Goal: Task Accomplishment & Management: Use online tool/utility

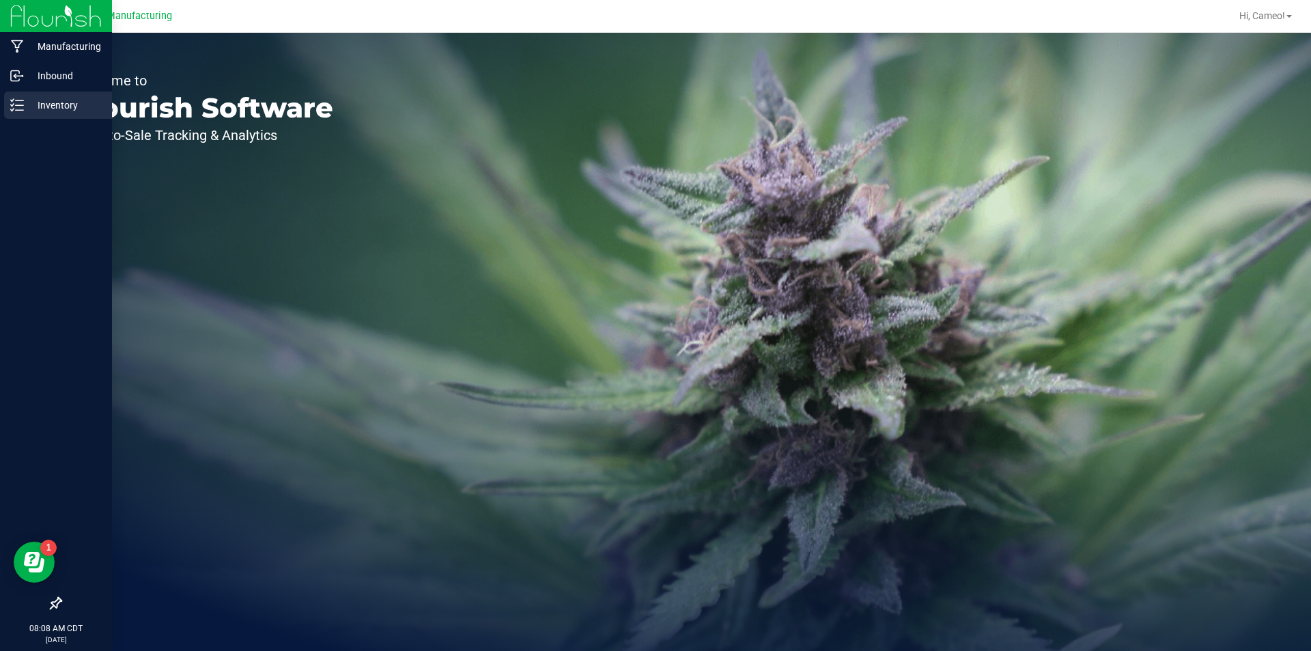
click at [48, 102] on p "Inventory" at bounding box center [65, 105] width 82 height 16
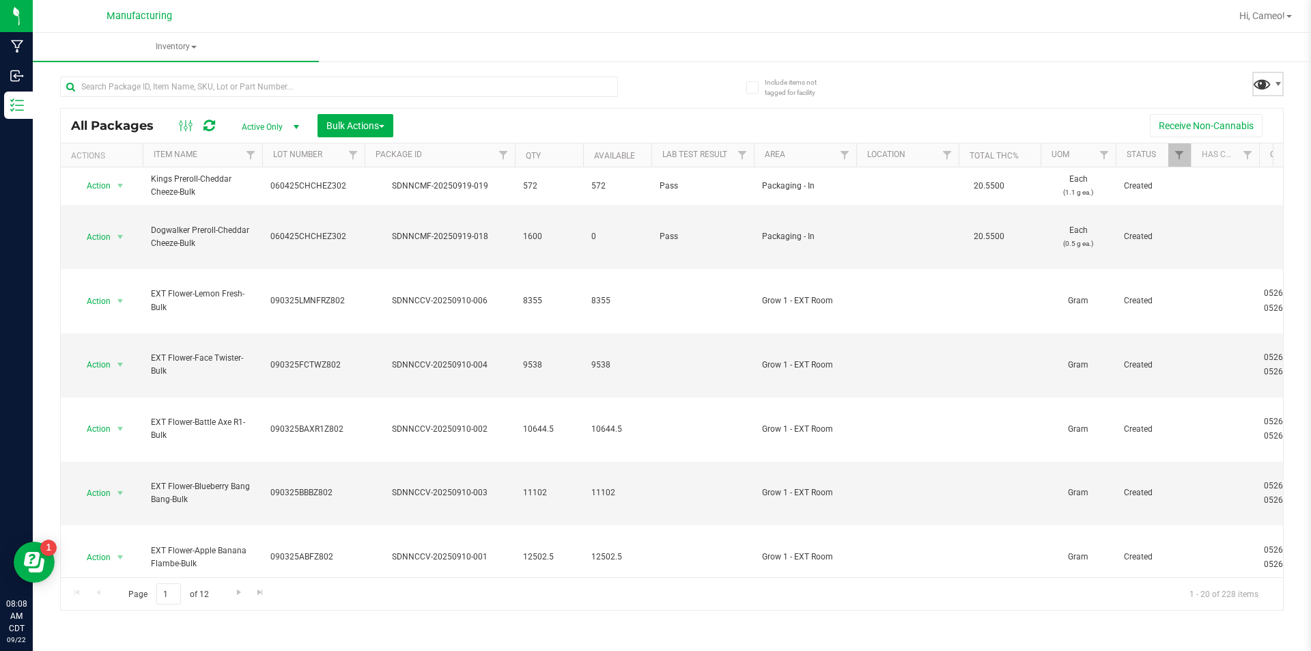
click at [1266, 74] on span at bounding box center [1263, 84] width 20 height 20
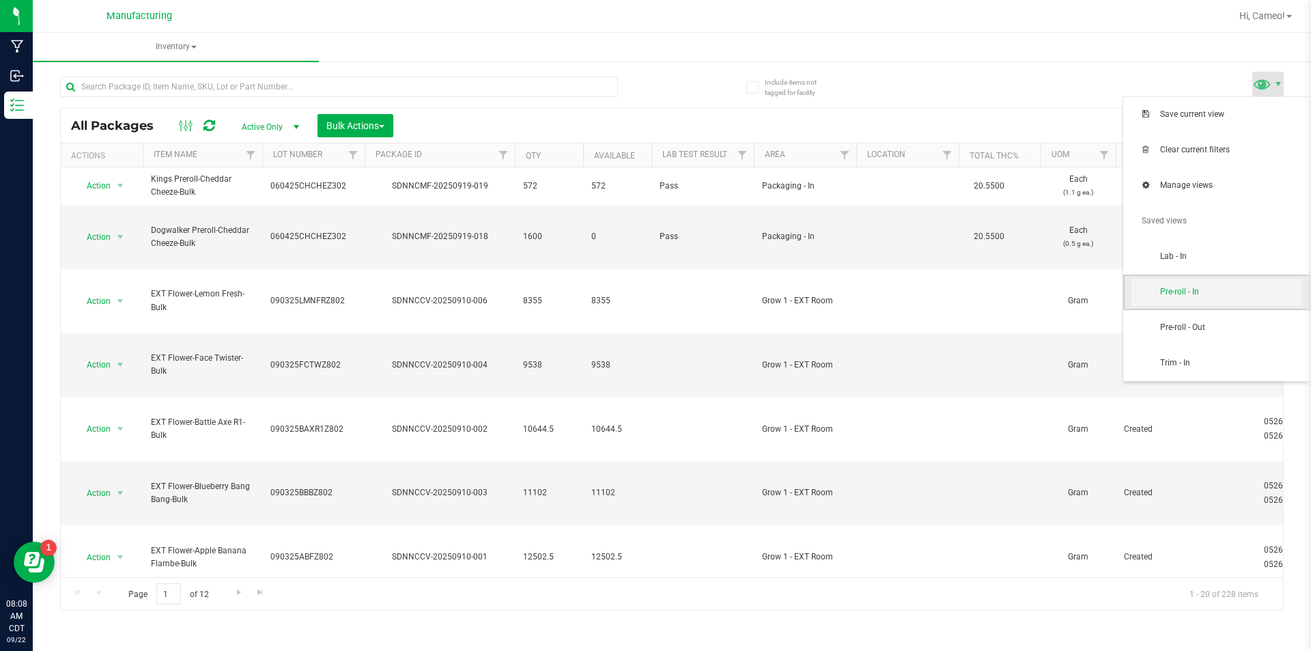
click at [1203, 288] on span "Pre-roll - In" at bounding box center [1232, 292] width 142 height 12
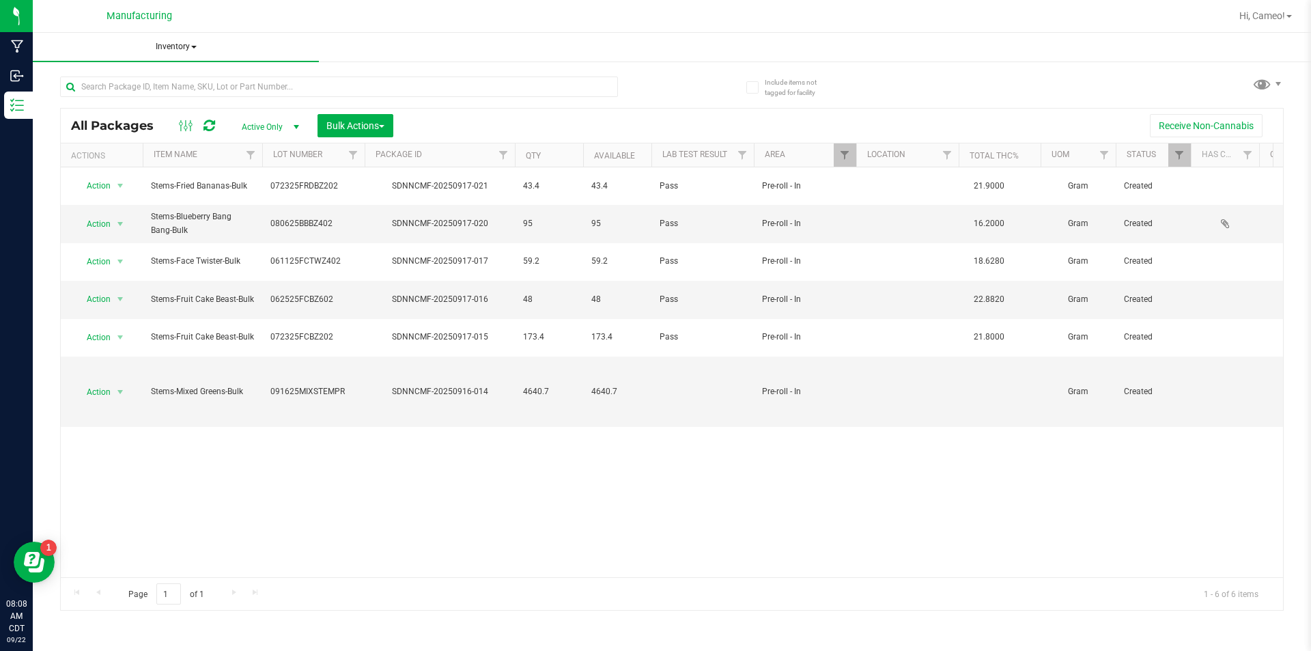
click at [199, 46] on span "Inventory" at bounding box center [176, 47] width 286 height 29
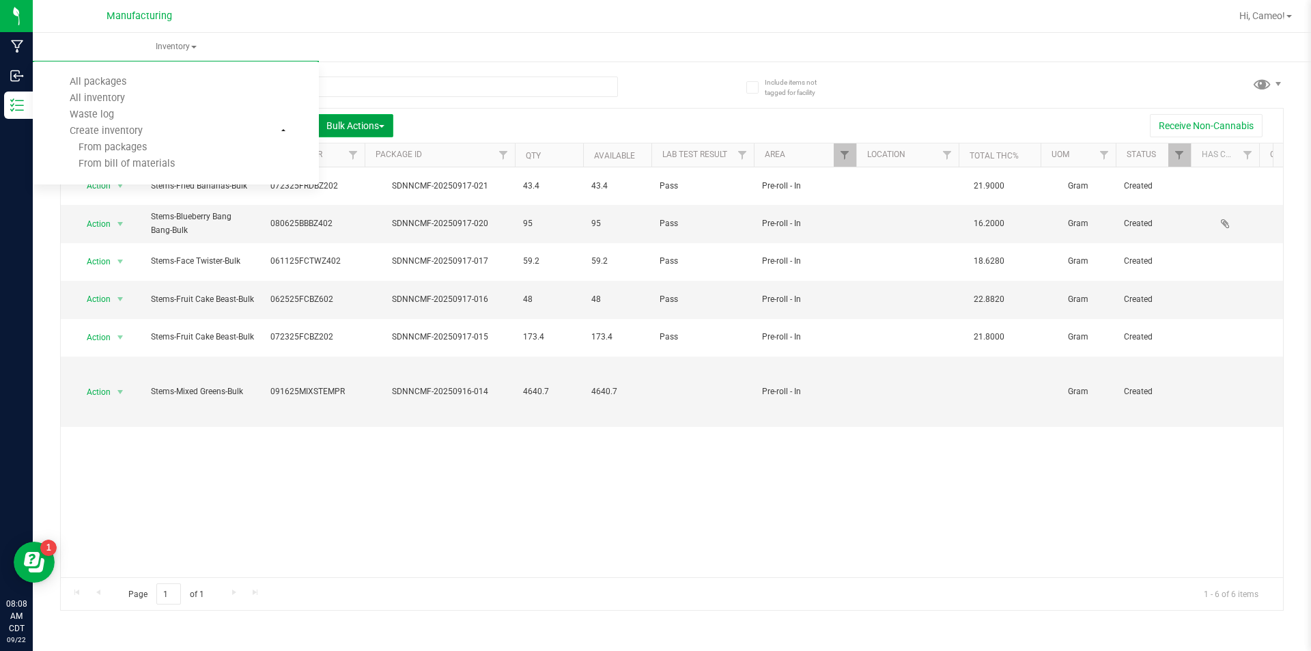
click at [350, 125] on span "Bulk Actions" at bounding box center [355, 125] width 58 height 11
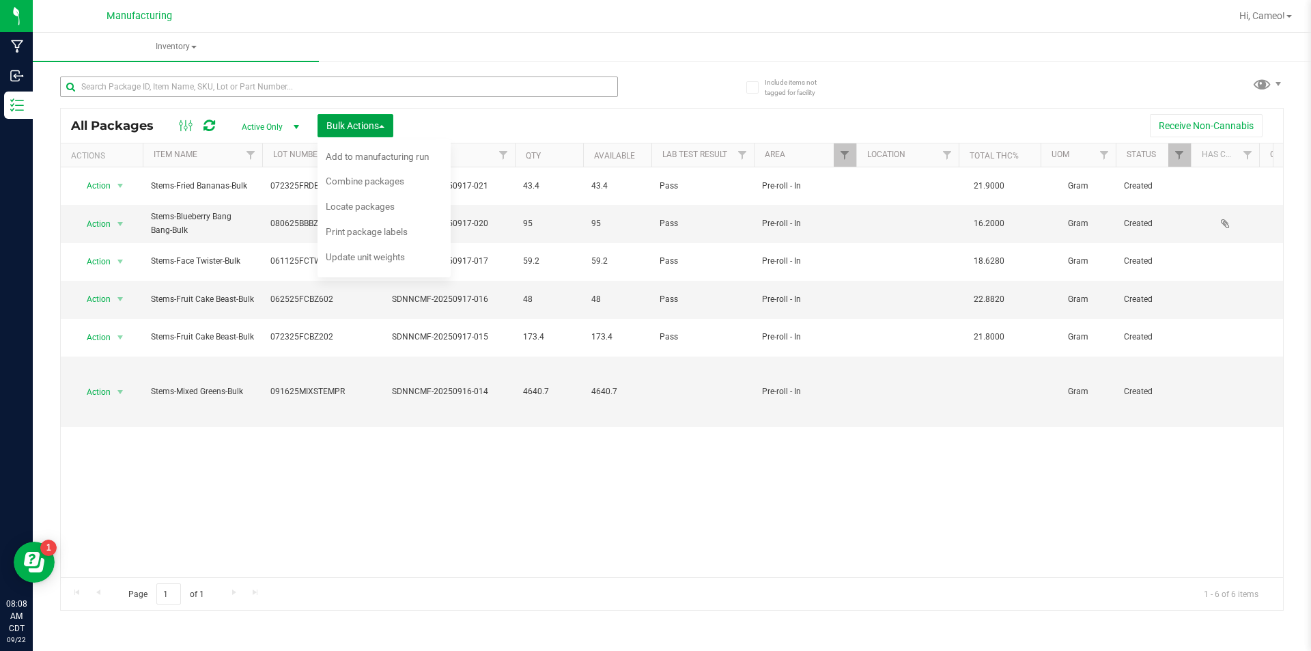
drag, startPoint x: 355, startPoint y: 126, endPoint x: 272, endPoint y: 90, distance: 90.0
click at [355, 125] on span "Bulk Actions" at bounding box center [355, 125] width 58 height 11
click at [193, 46] on span at bounding box center [193, 47] width 5 height 3
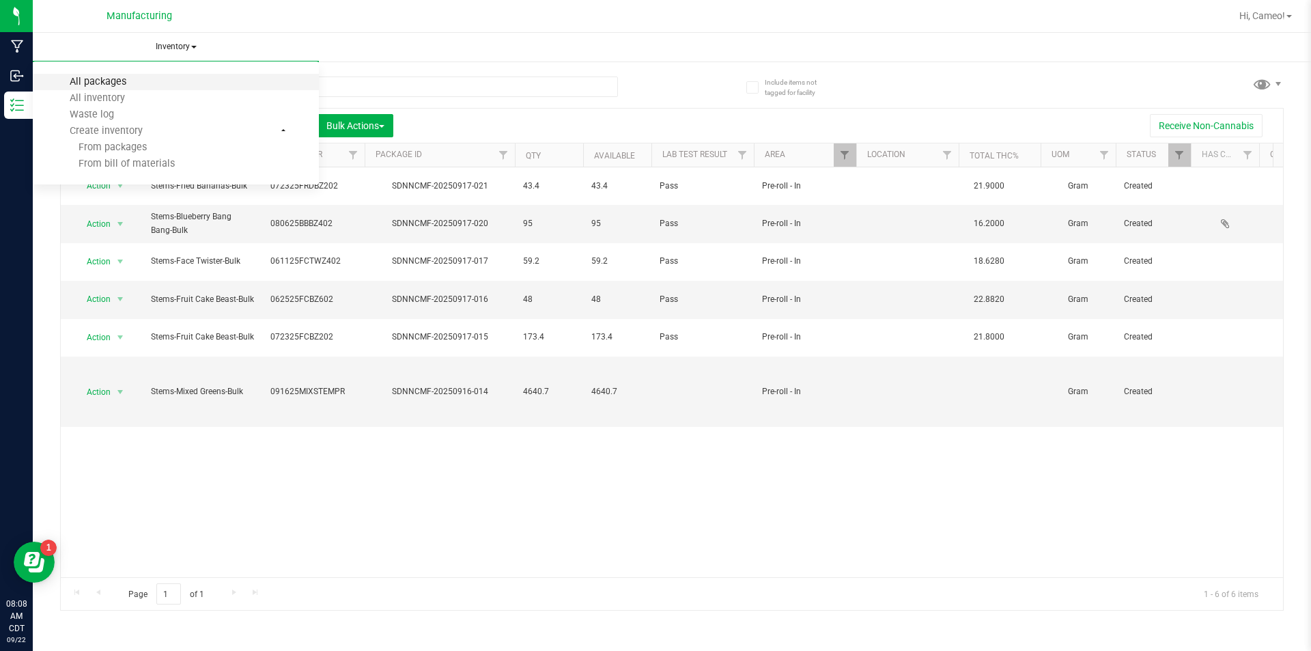
click at [123, 83] on span "All packages" at bounding box center [98, 82] width 94 height 12
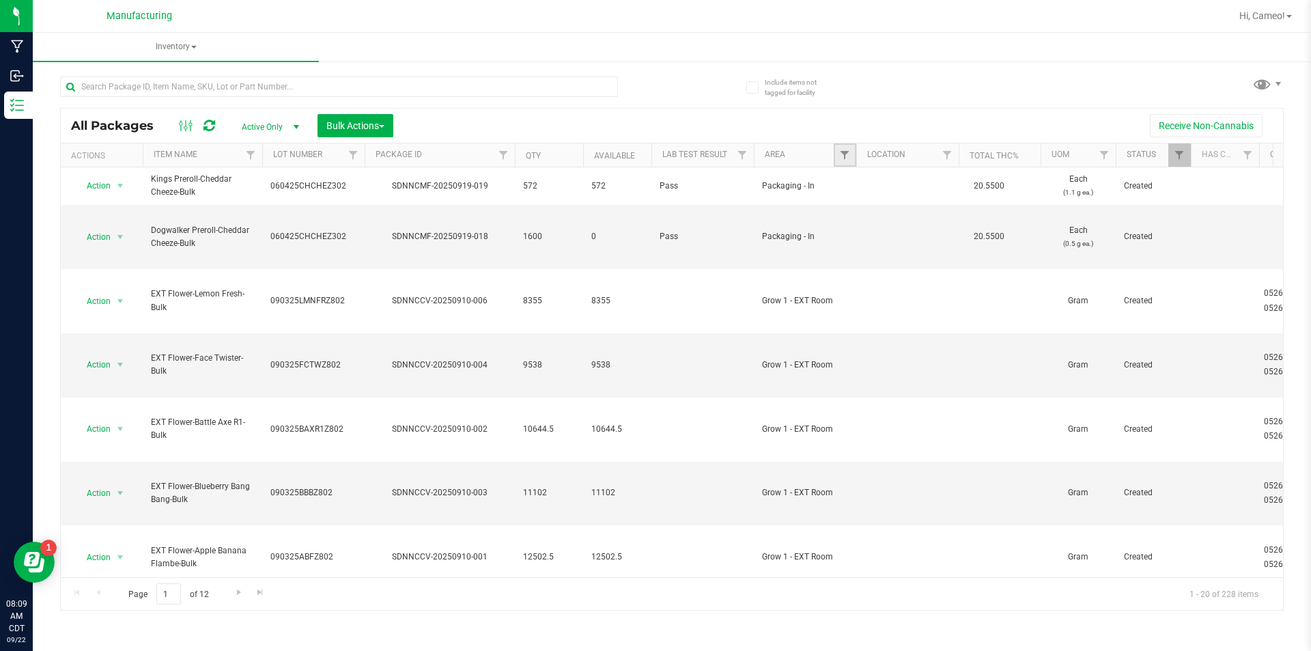
click at [852, 157] on link "Filter" at bounding box center [845, 154] width 23 height 23
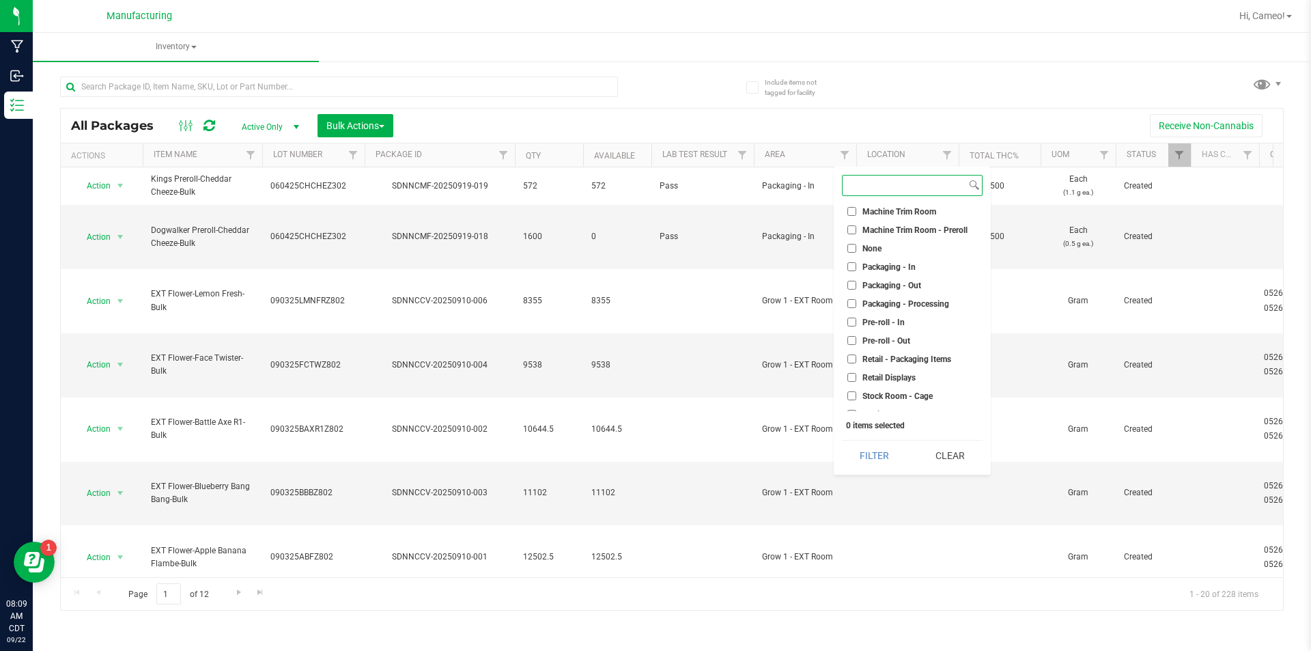
scroll to position [342, 0]
click at [944, 223] on span "Machine Trim Room - Preroll" at bounding box center [915, 223] width 105 height 8
click at [857, 223] on input "Machine Trim Room - Preroll" at bounding box center [852, 222] width 9 height 9
checkbox input "true"
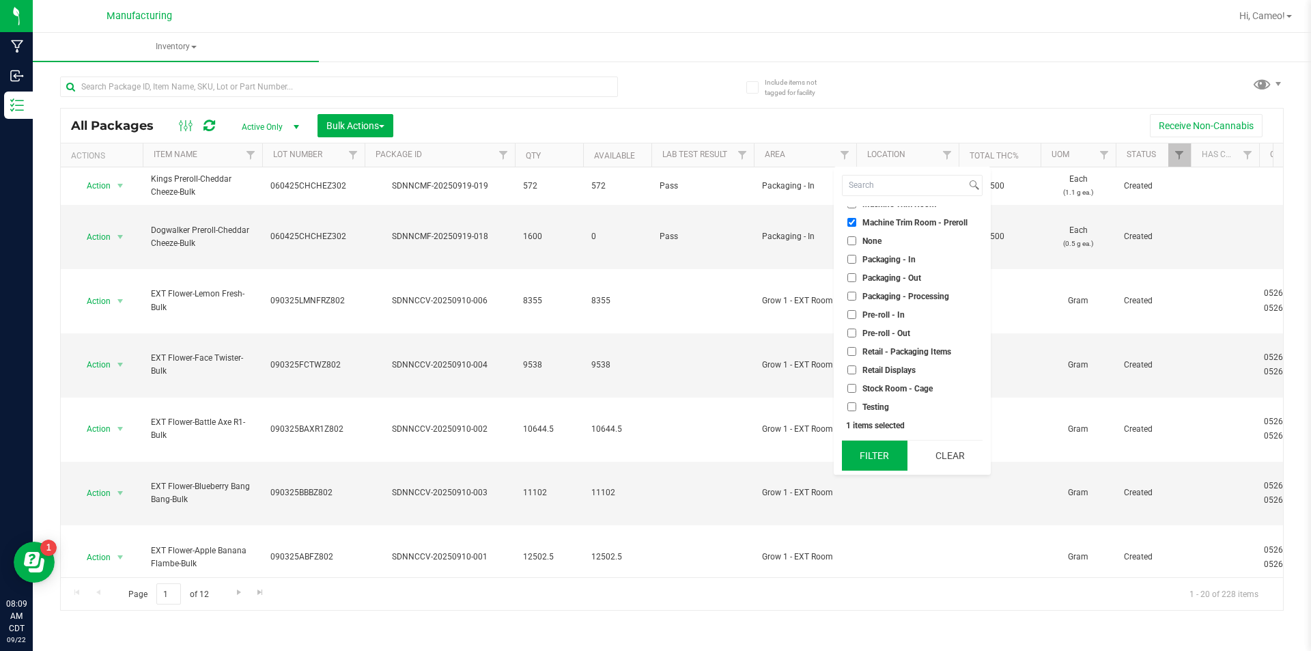
click at [891, 453] on button "Filter" at bounding box center [875, 456] width 66 height 30
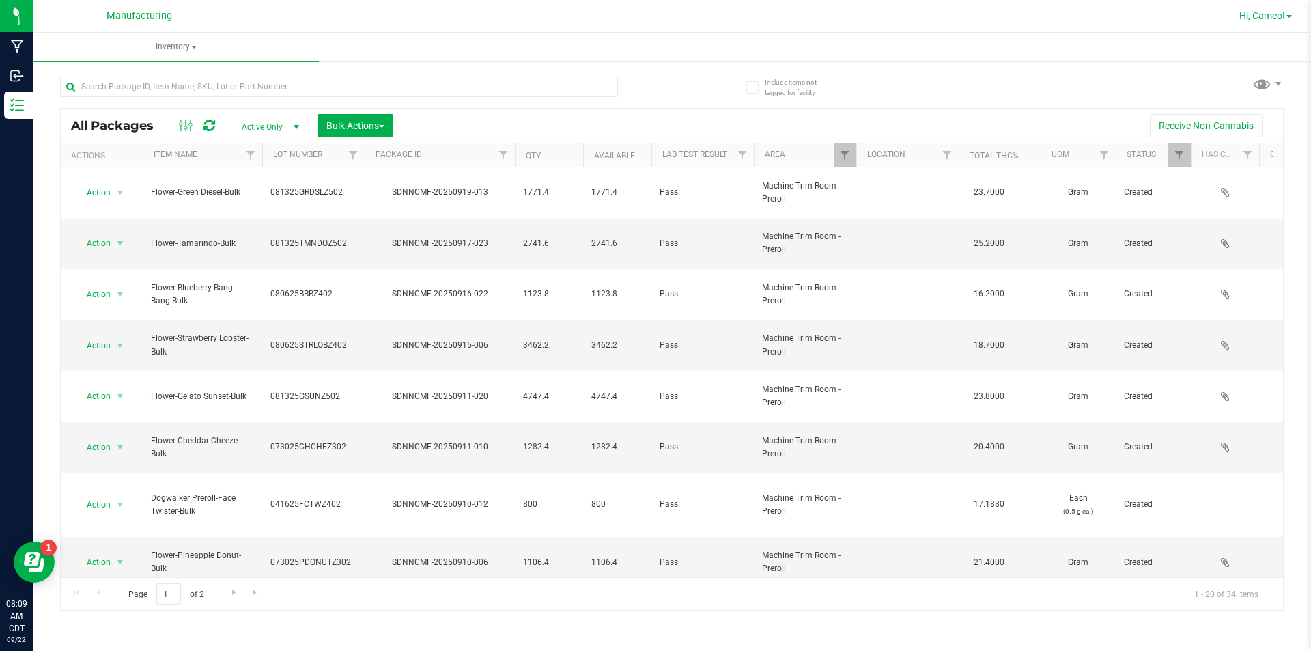
click at [1283, 12] on span "Hi, Cameo!" at bounding box center [1263, 15] width 46 height 11
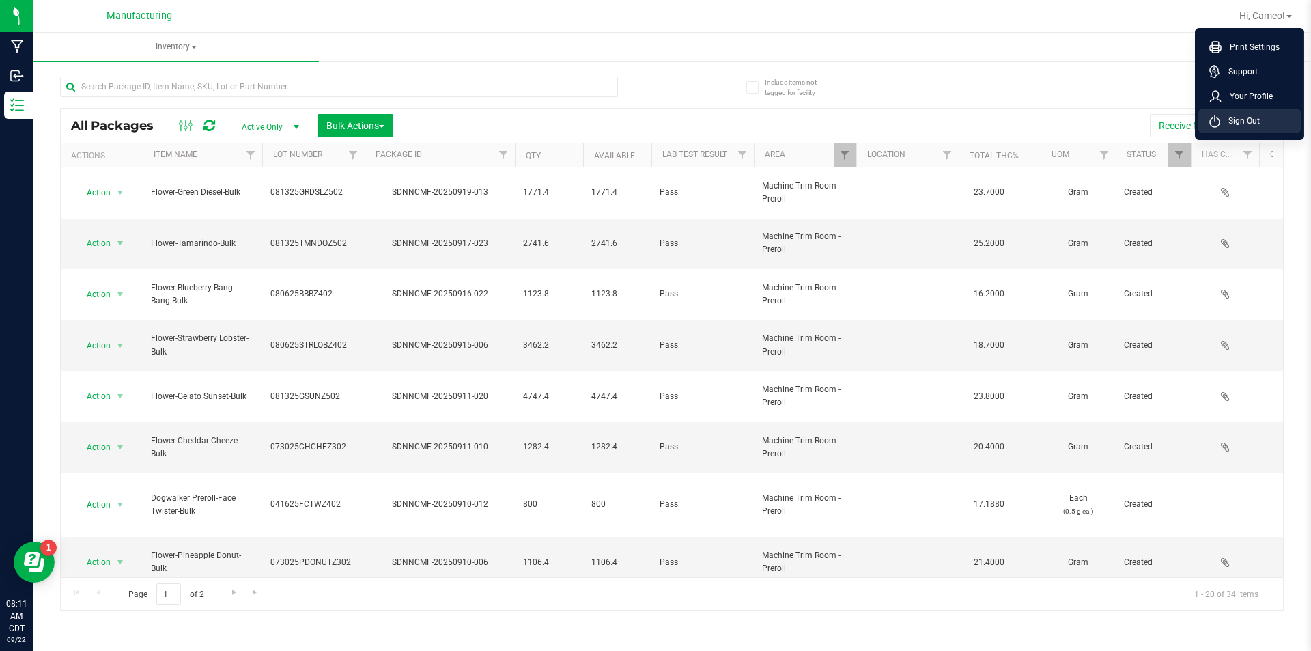
click at [1254, 120] on span "Sign Out" at bounding box center [1241, 121] width 40 height 14
